Goal: Book appointment/travel/reservation

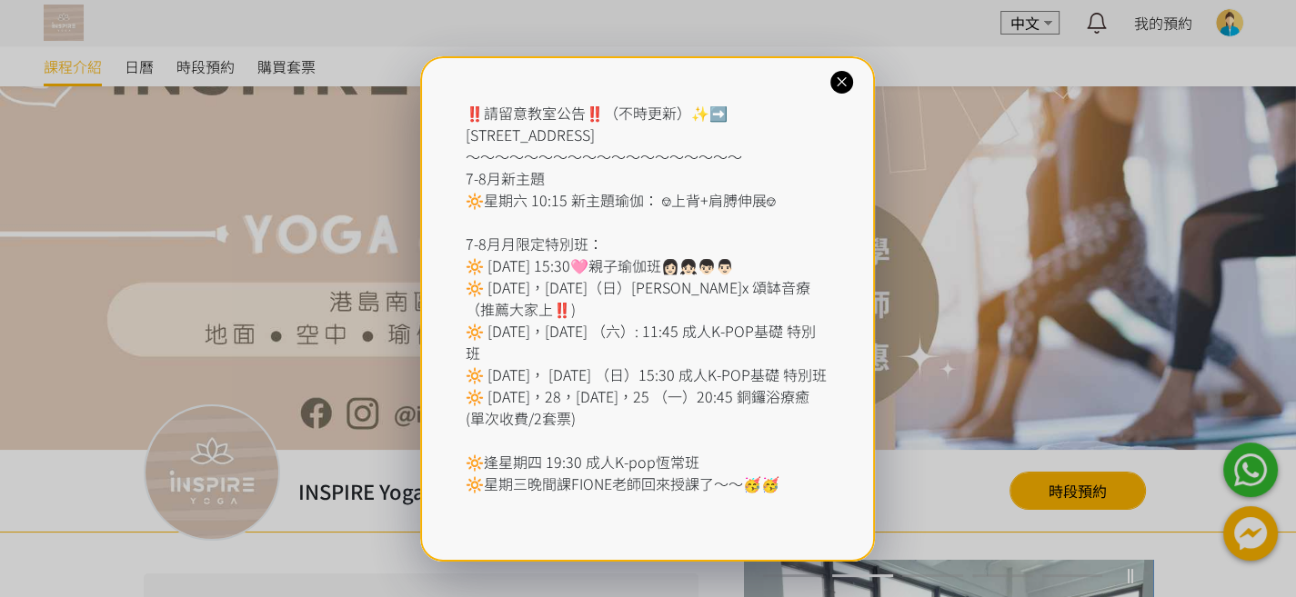
click at [839, 82] on icon at bounding box center [841, 82] width 17 height 17
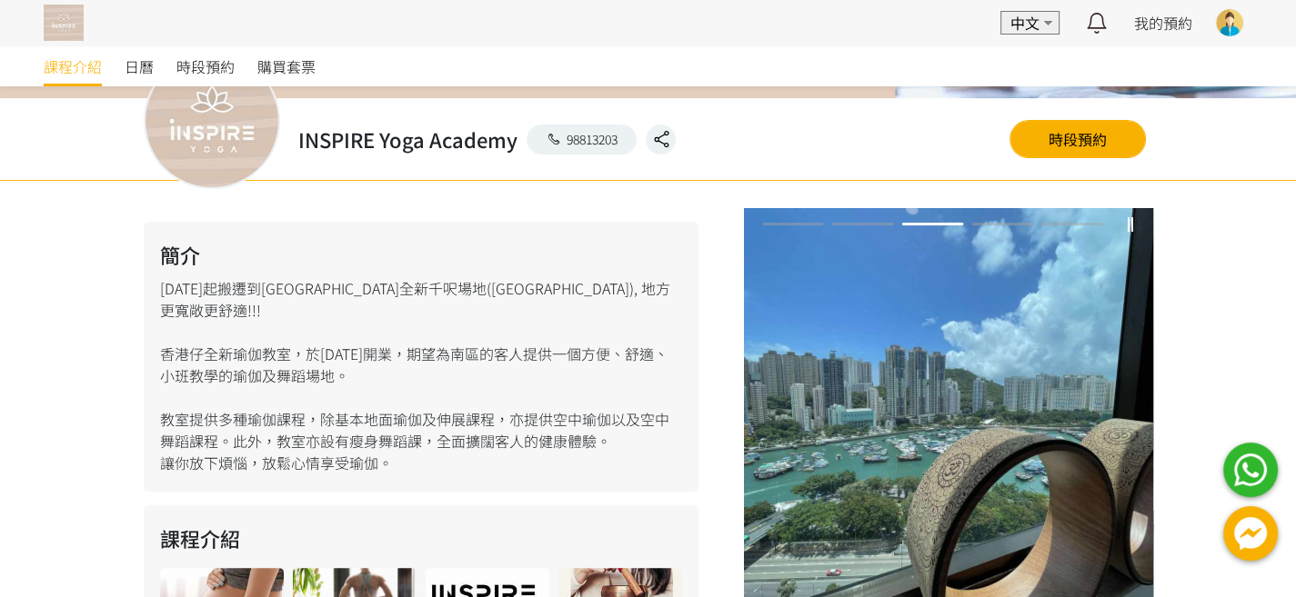
scroll to position [241, 0]
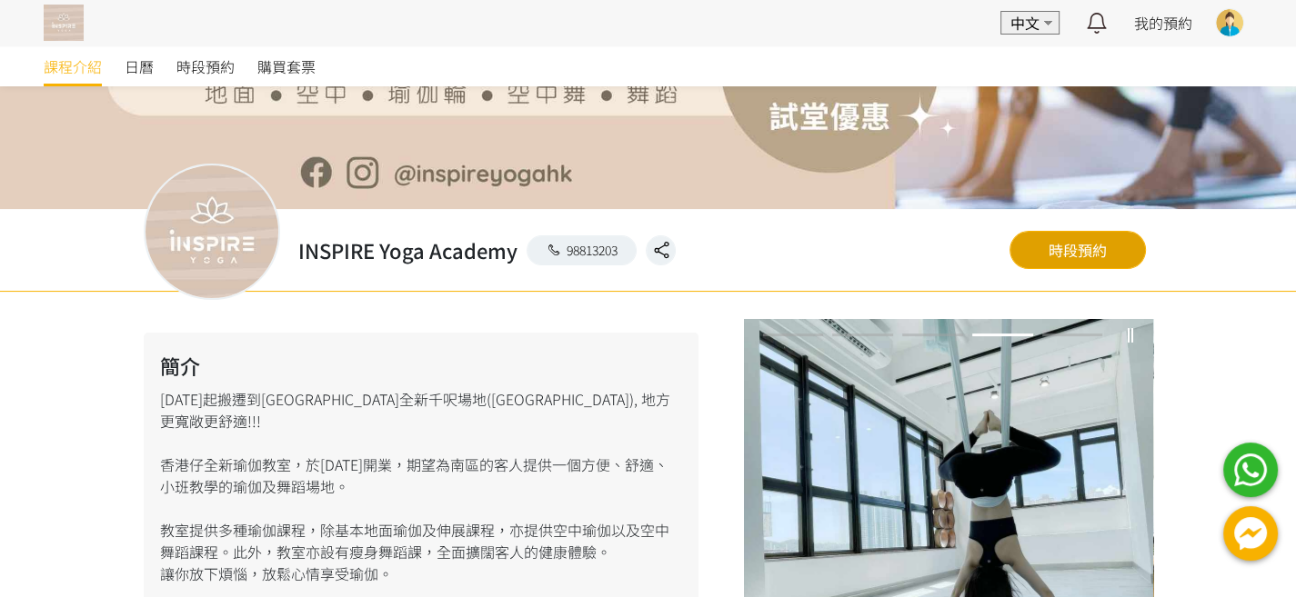
click at [1056, 252] on link "時段預約" at bounding box center [1077, 250] width 136 height 38
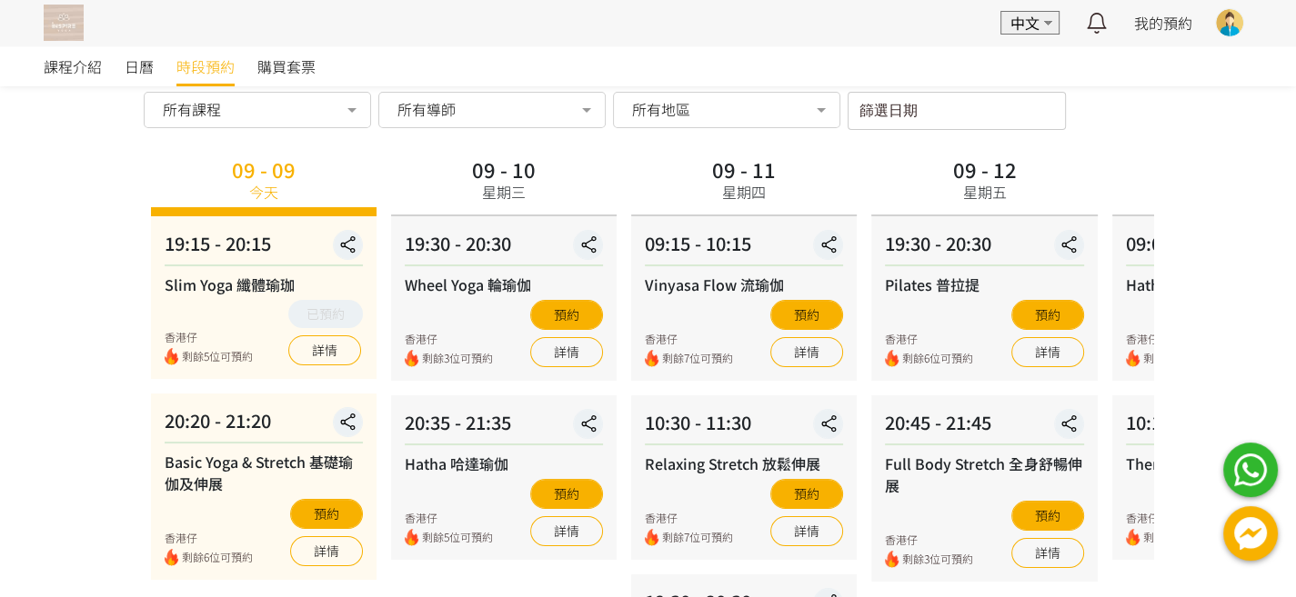
scroll to position [82, 0]
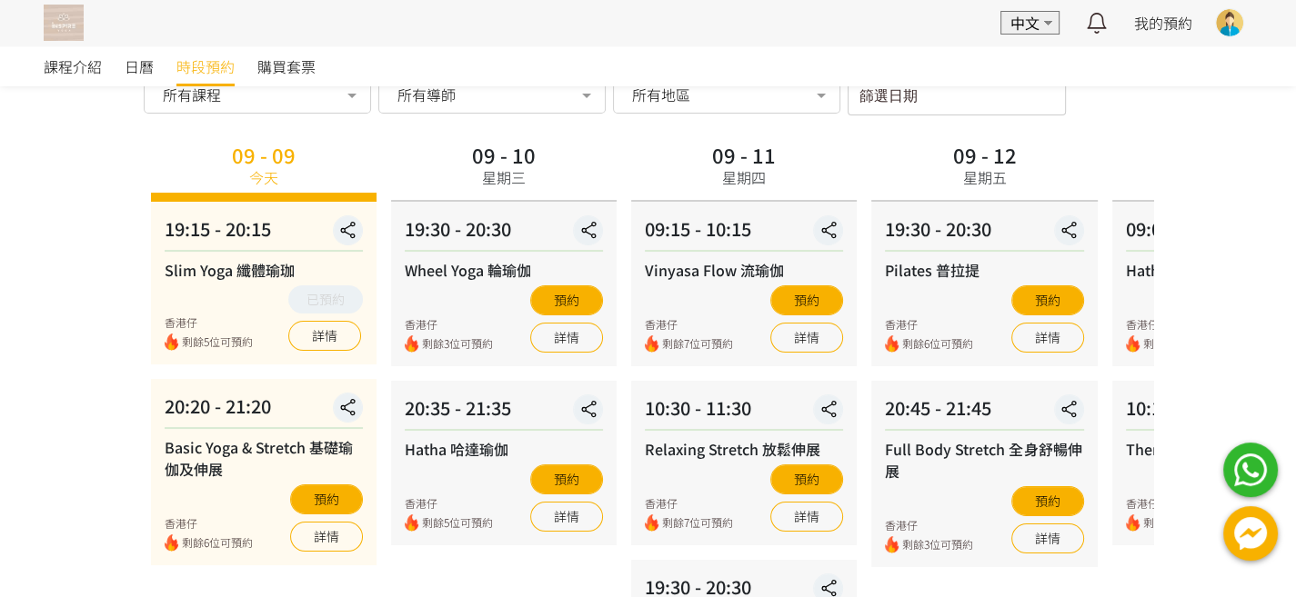
click at [60, 25] on img at bounding box center [64, 23] width 40 height 36
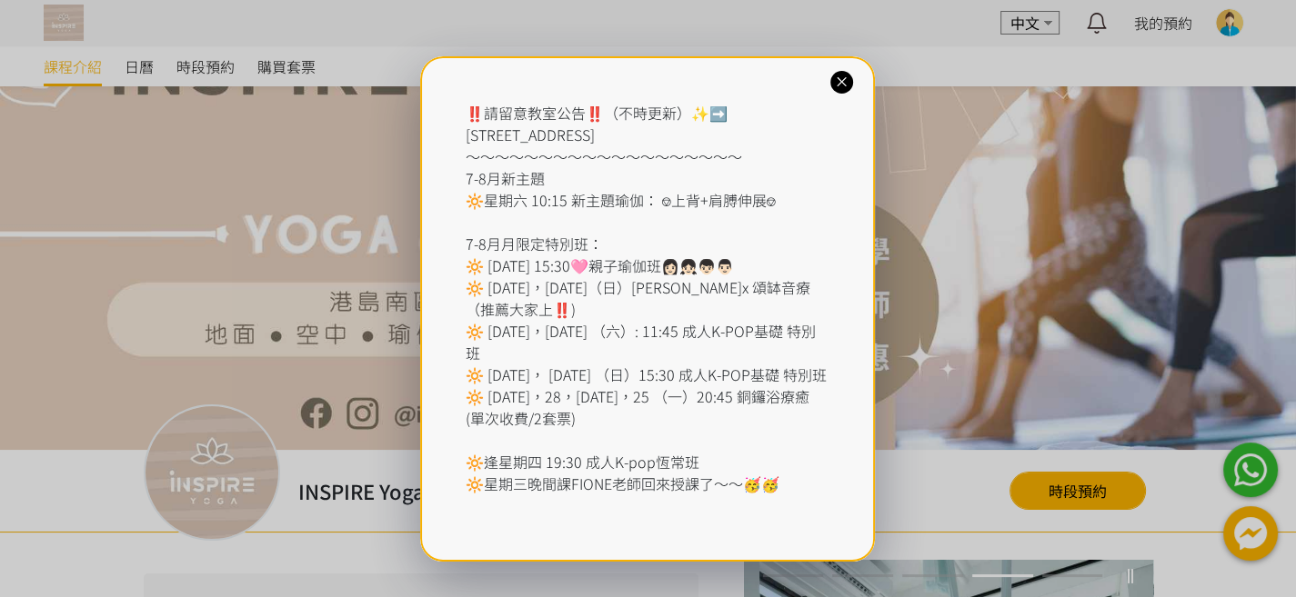
click at [836, 82] on icon at bounding box center [841, 82] width 17 height 17
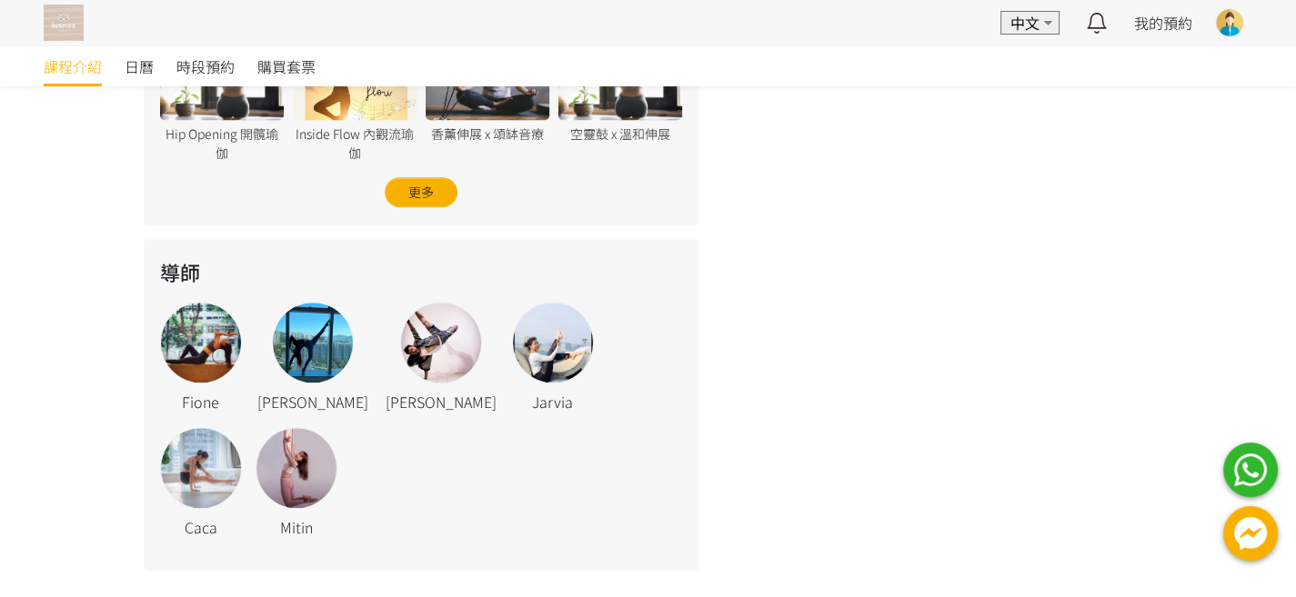
scroll to position [1091, 0]
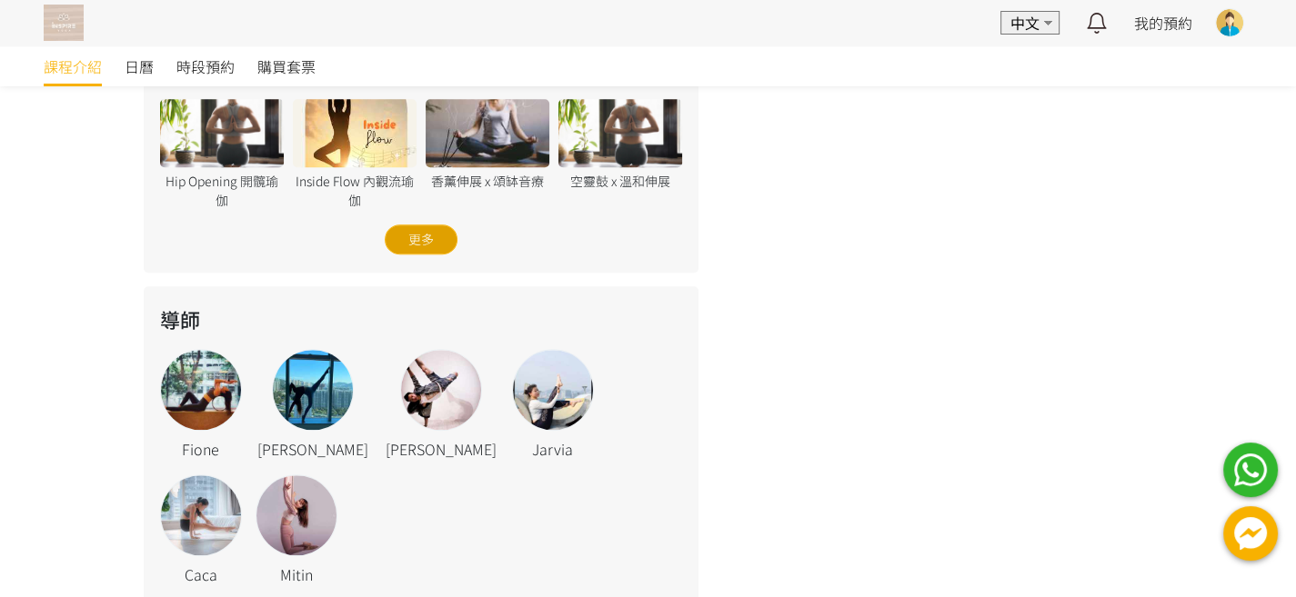
click at [426, 225] on div "更多" at bounding box center [421, 240] width 73 height 30
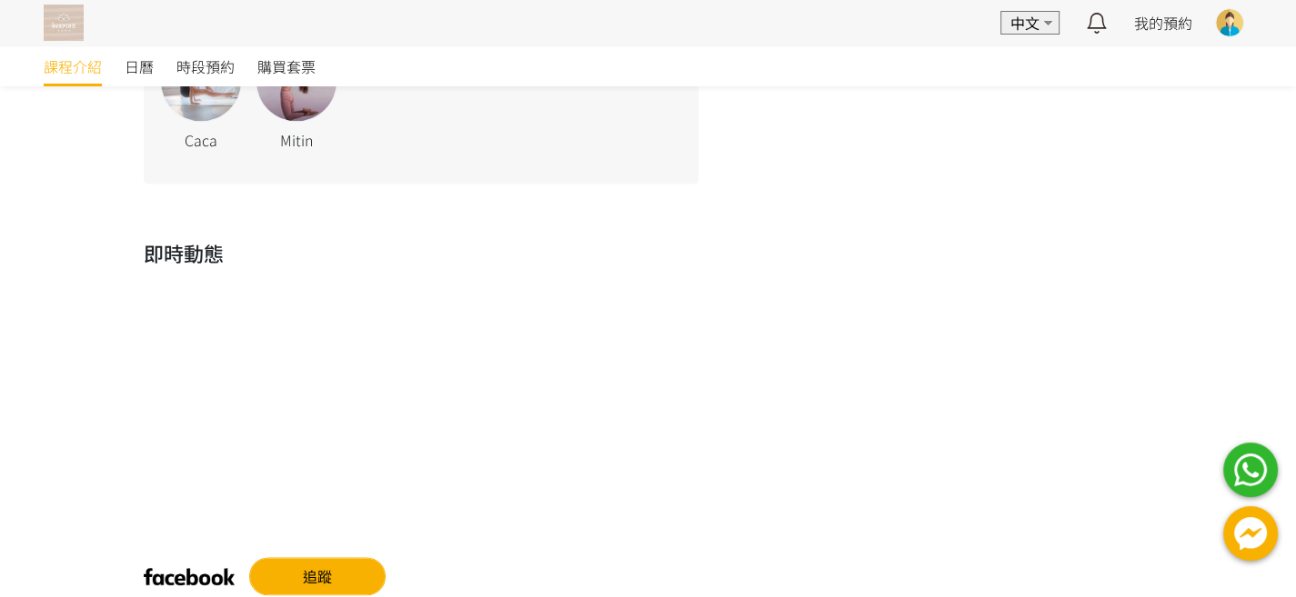
scroll to position [2308, 0]
click at [315, 556] on link "追蹤" at bounding box center [317, 575] width 136 height 38
